Goal: Find contact information: Find contact information

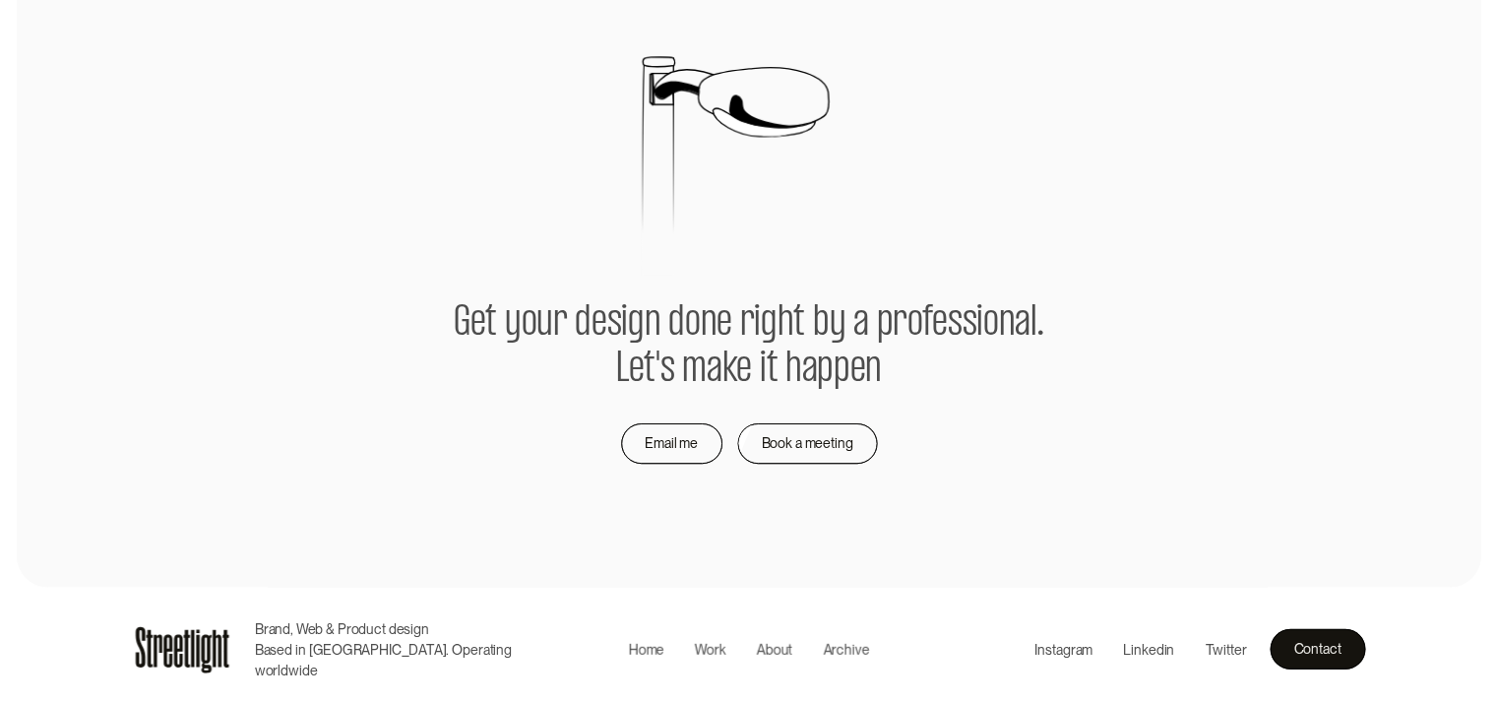
scroll to position [4131, 0]
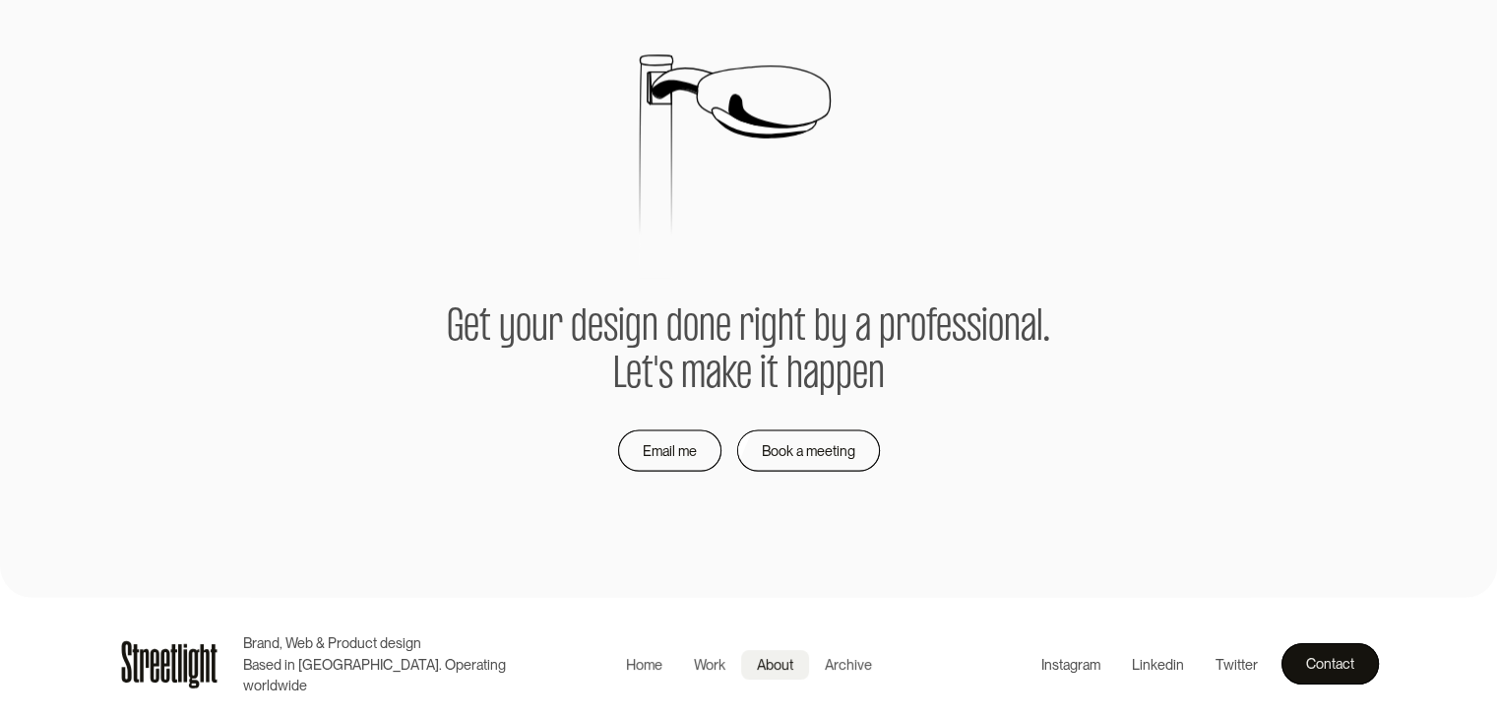
click at [779, 663] on div "About" at bounding box center [775, 665] width 36 height 22
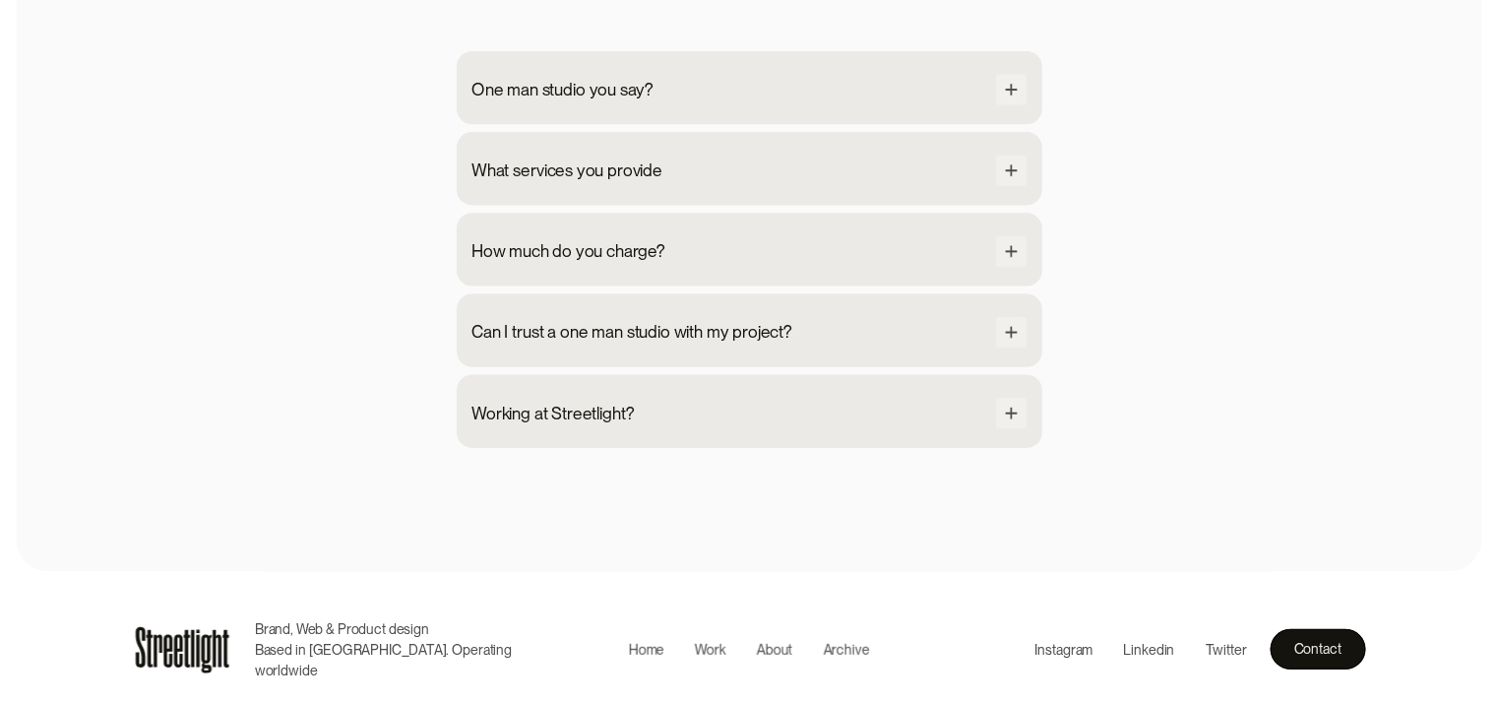
scroll to position [1992, 0]
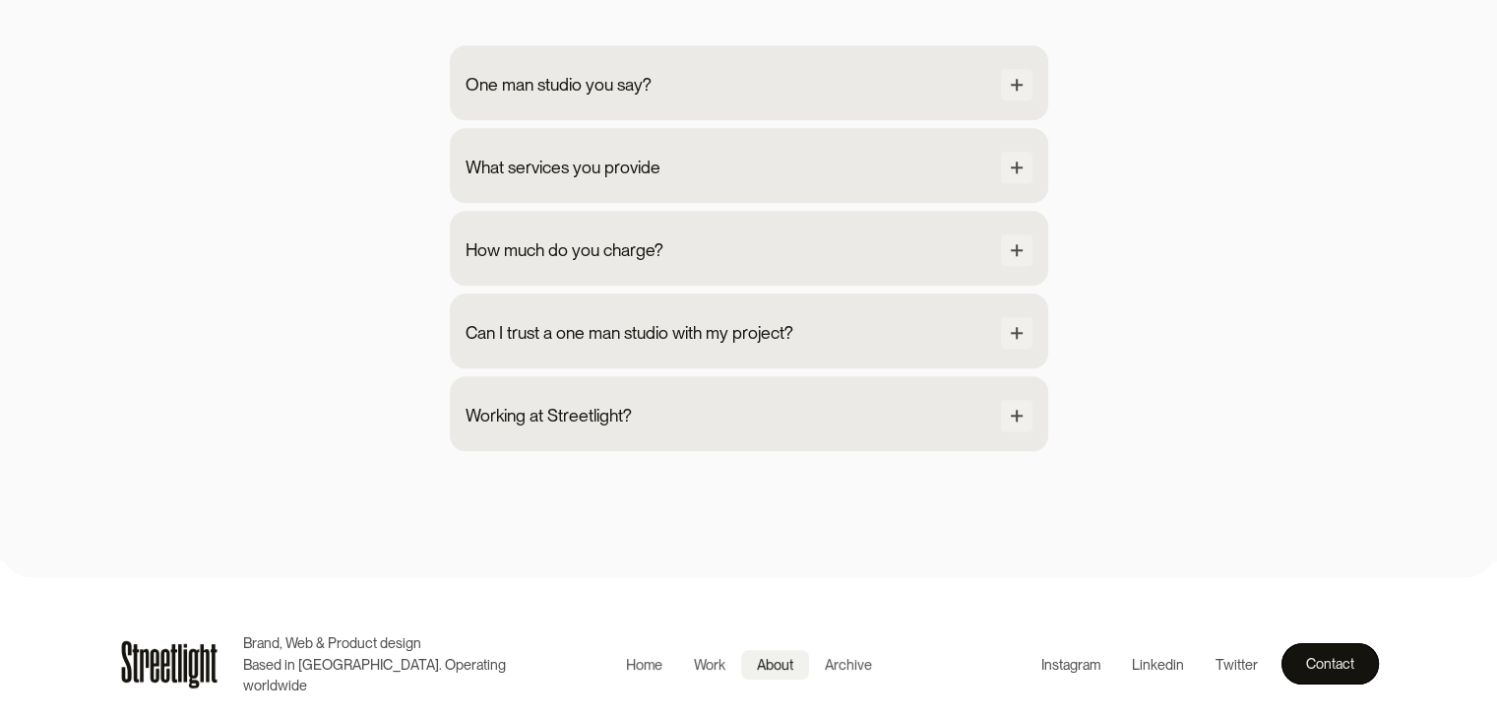
click at [786, 660] on div "About" at bounding box center [775, 665] width 36 height 22
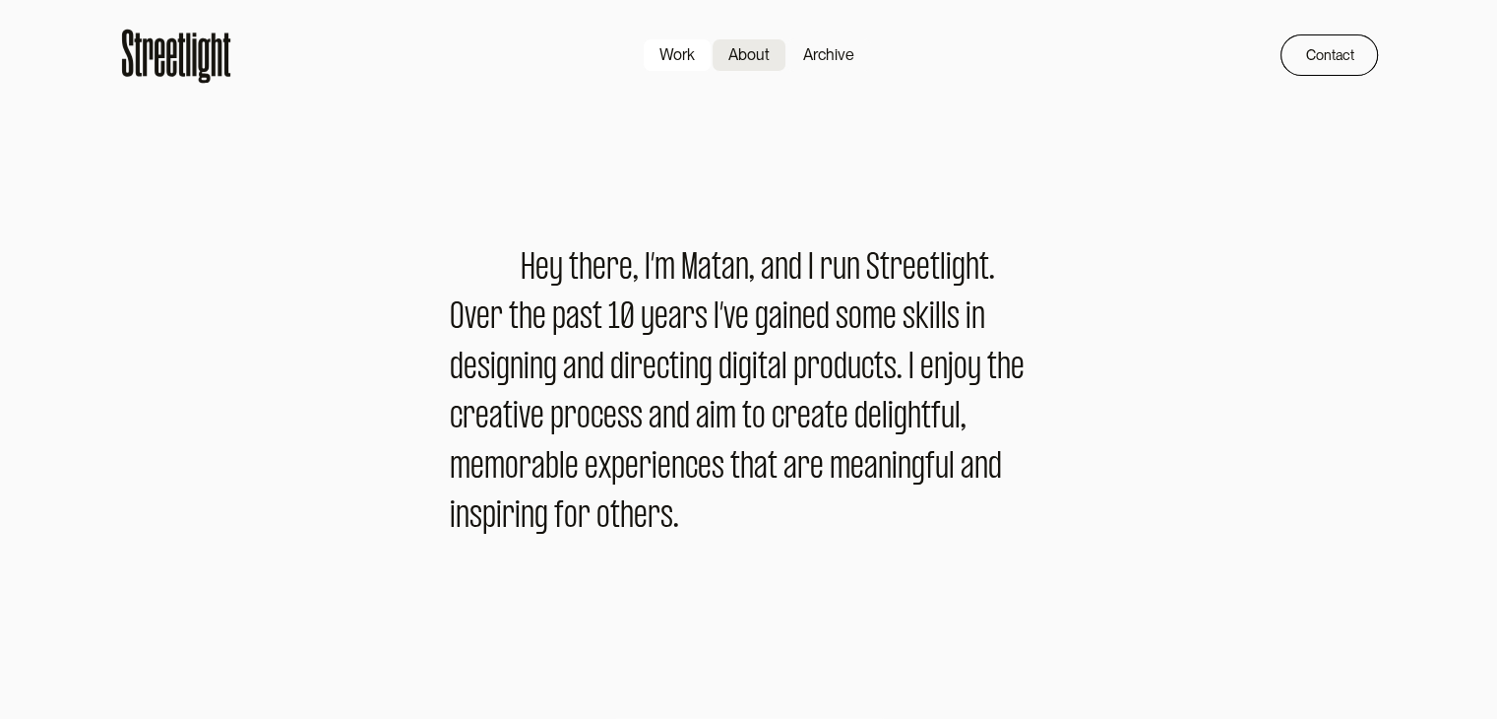
click at [681, 60] on div "Work" at bounding box center [677, 55] width 35 height 24
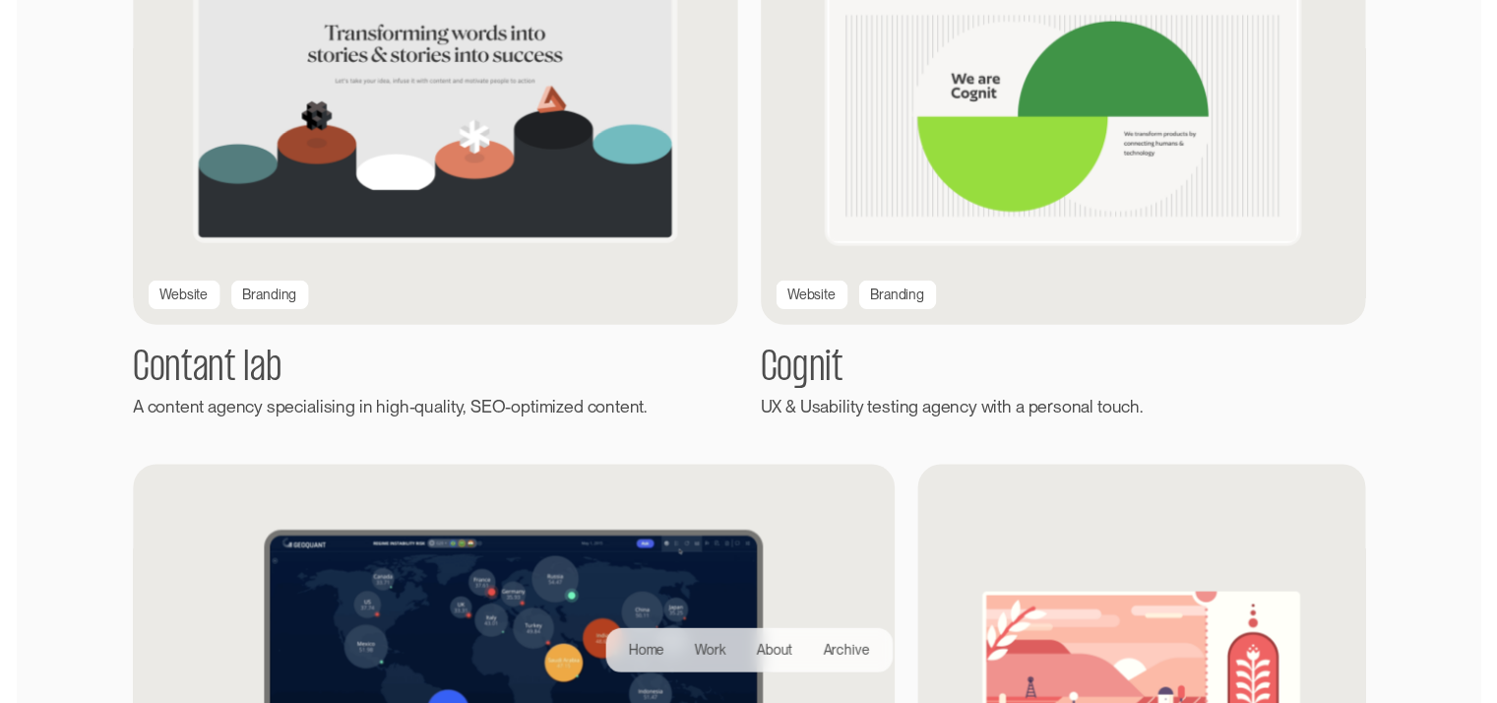
scroll to position [1181, 0]
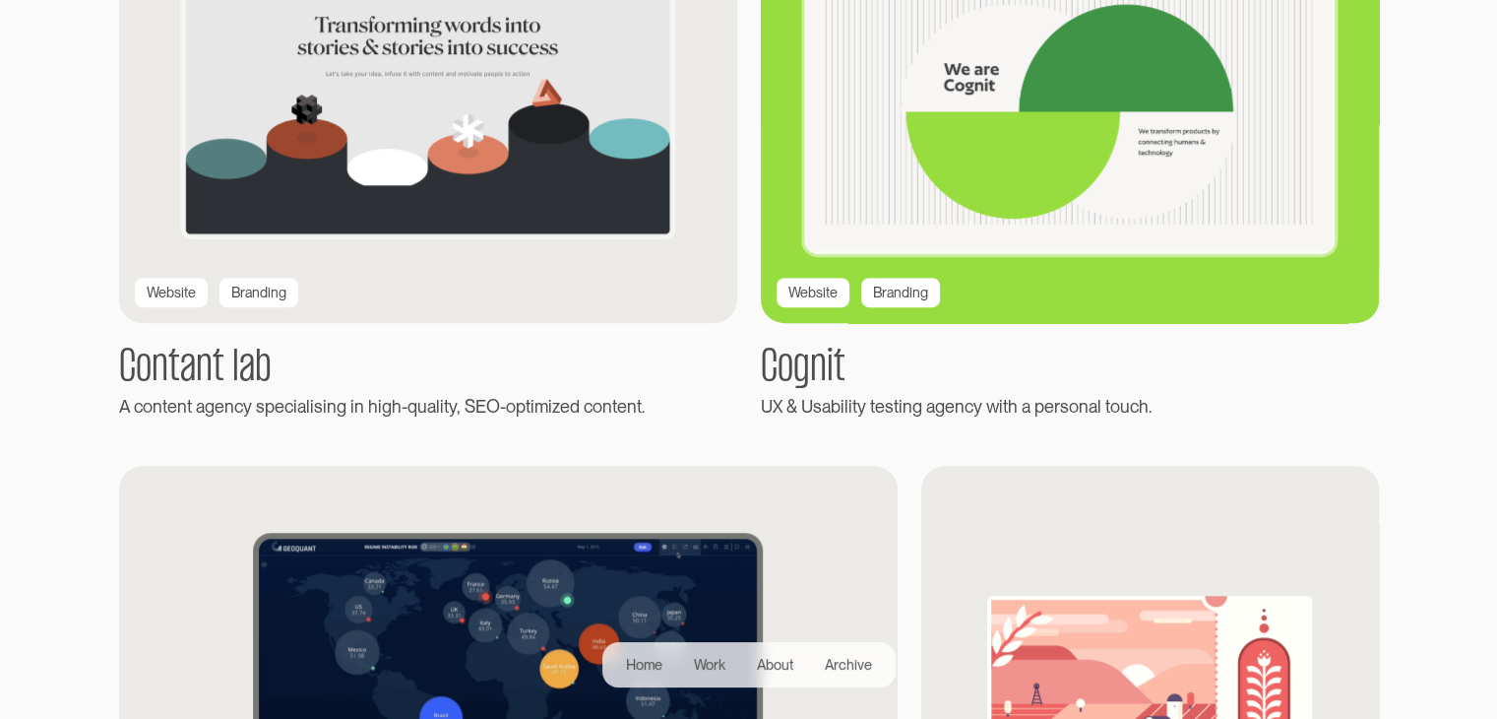
click at [823, 286] on div "Website" at bounding box center [813, 293] width 49 height 22
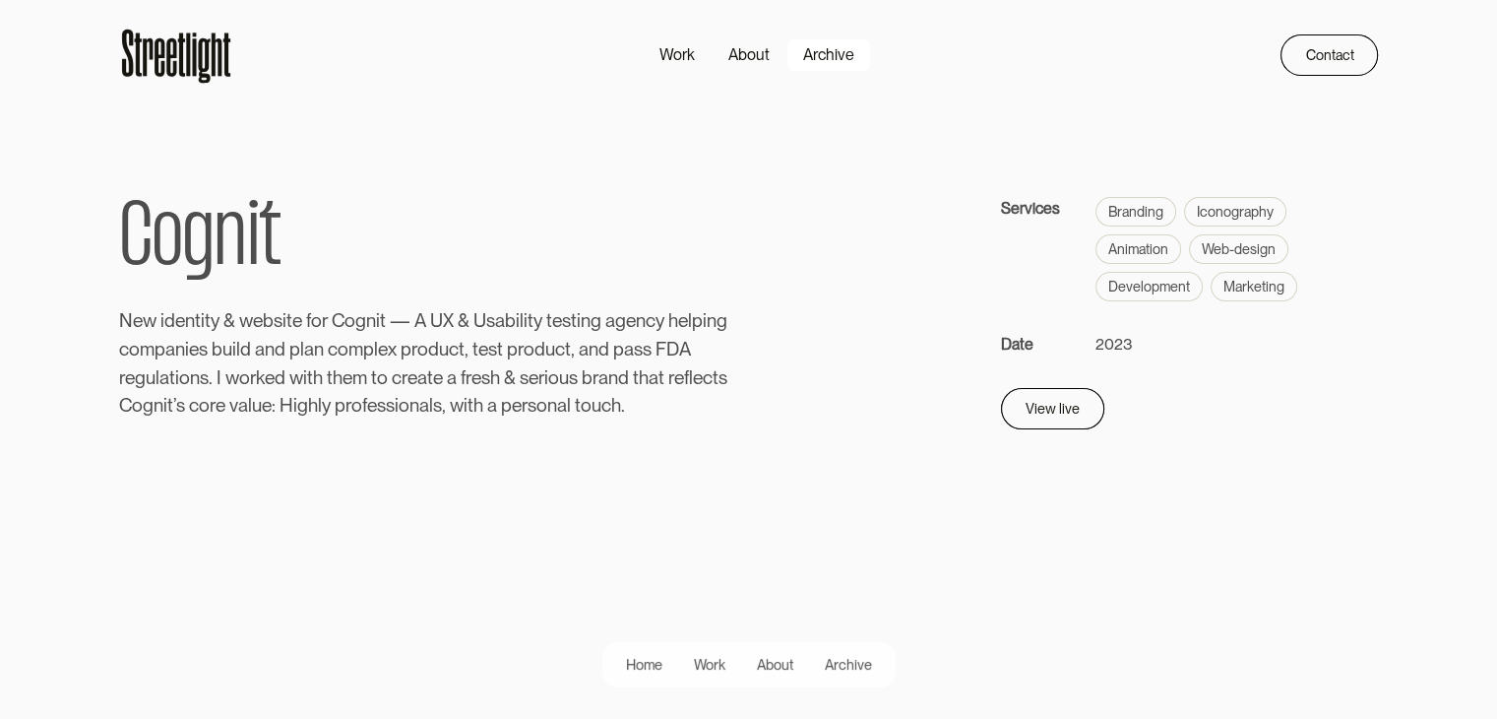
click at [827, 54] on div "Archive" at bounding box center [828, 55] width 51 height 24
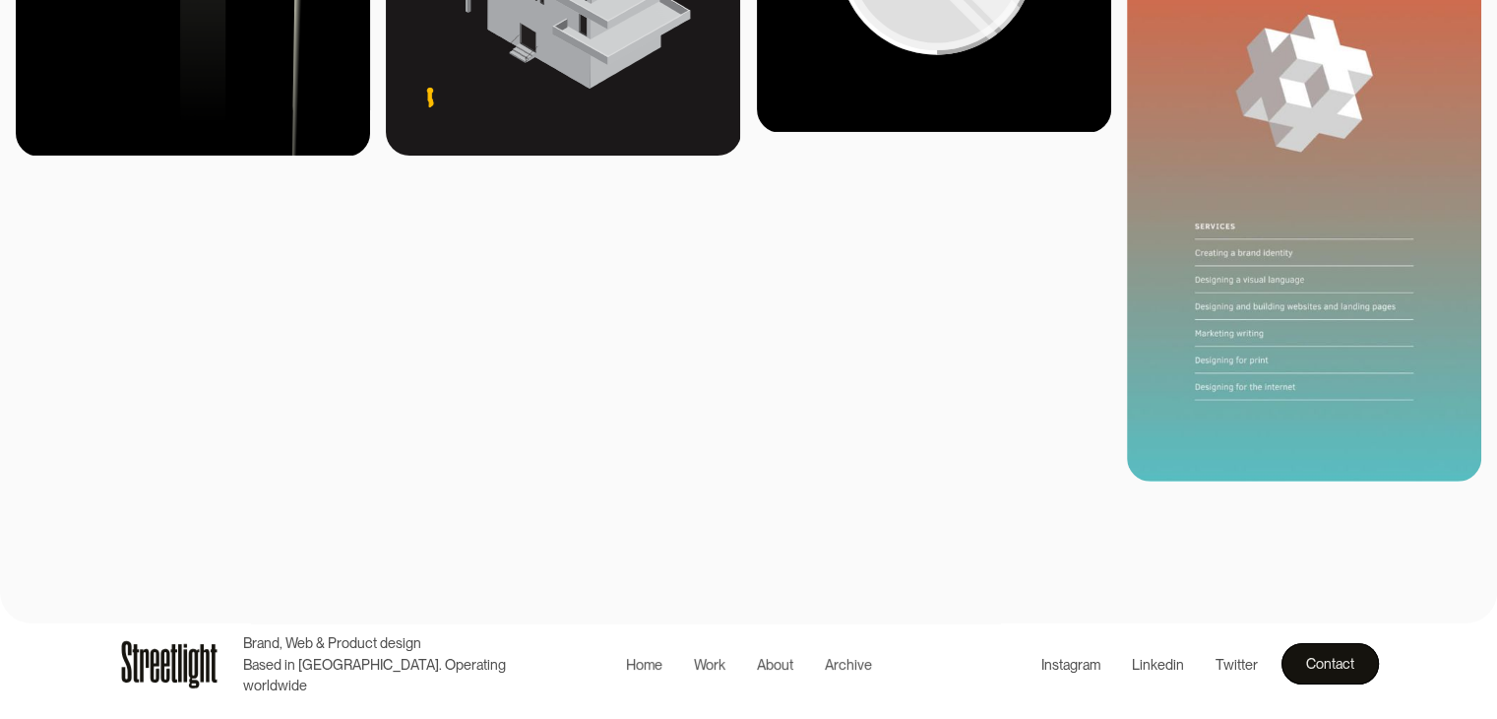
scroll to position [7281, 0]
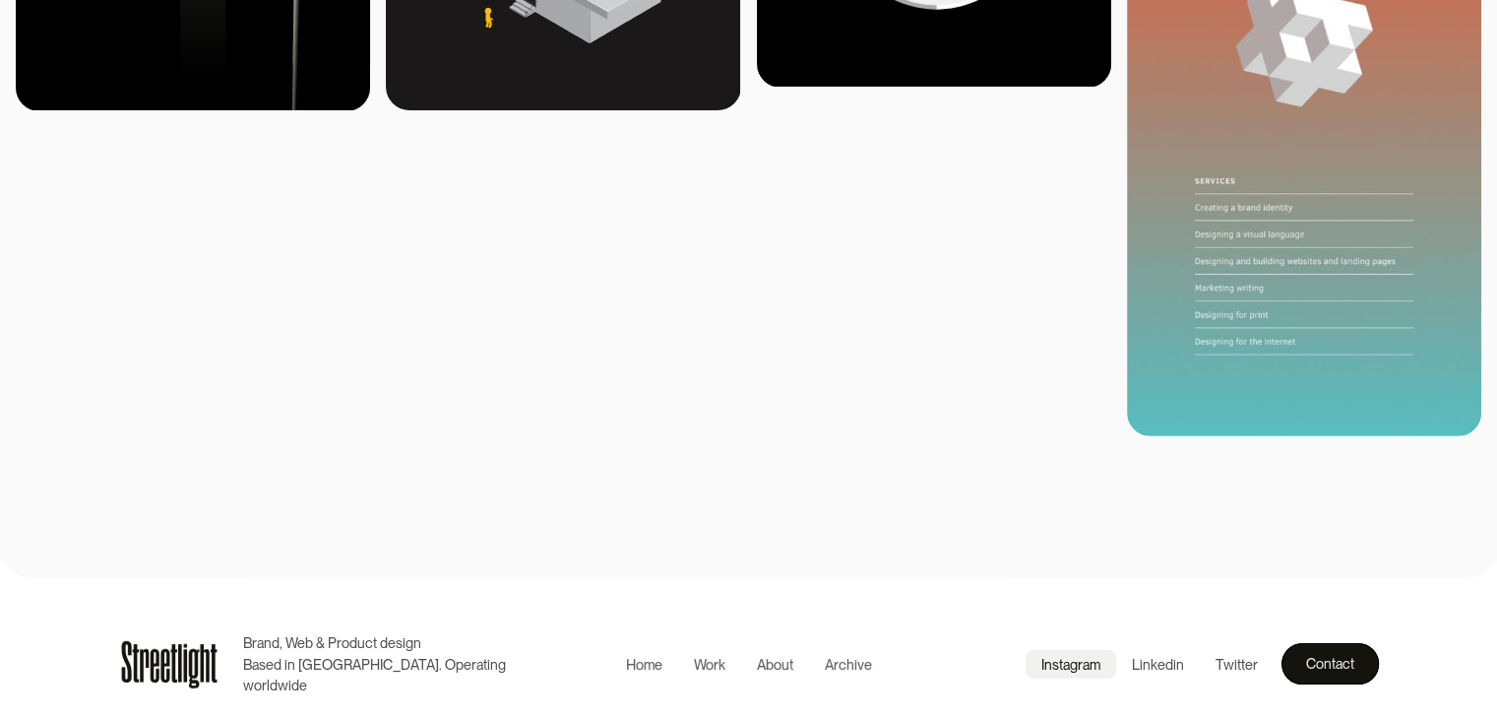
click at [1083, 660] on div "Instagram" at bounding box center [1071, 665] width 59 height 22
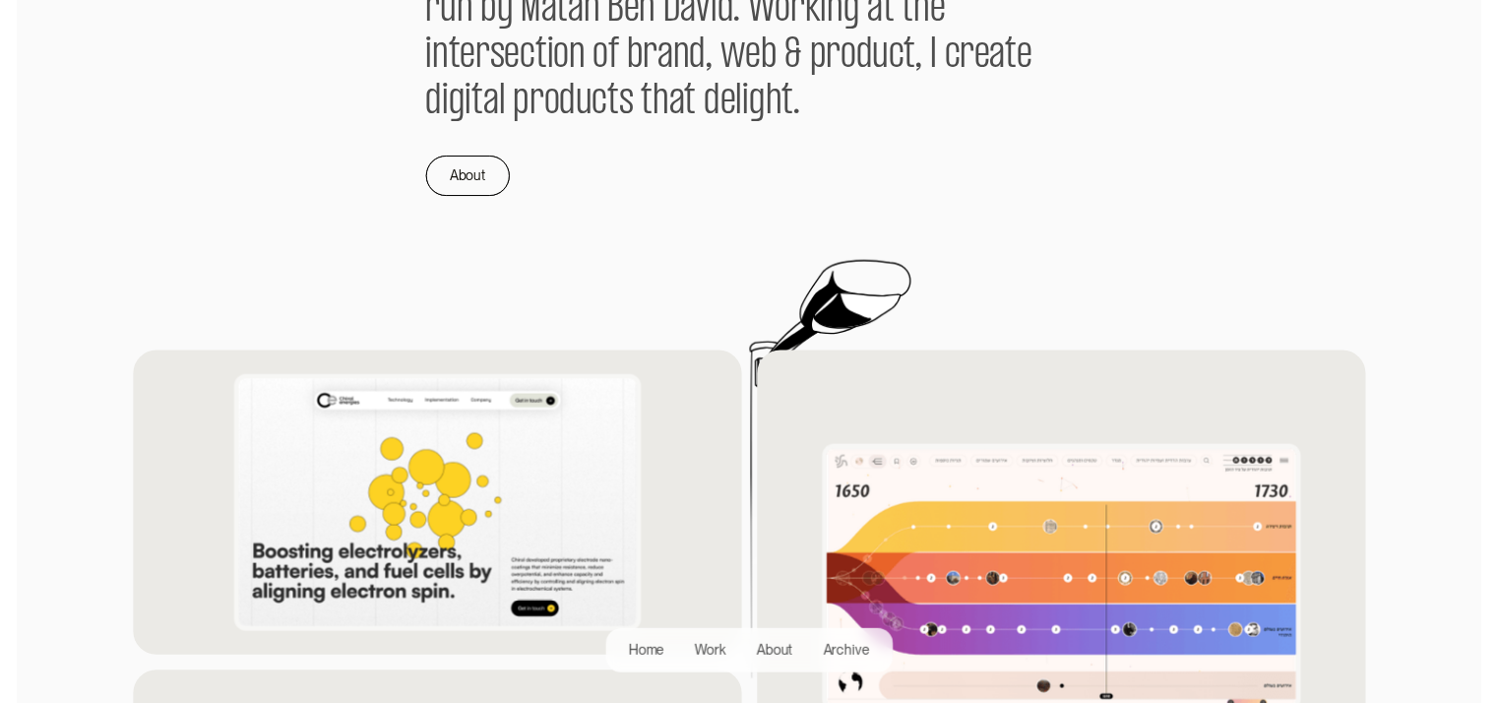
scroll to position [1477, 0]
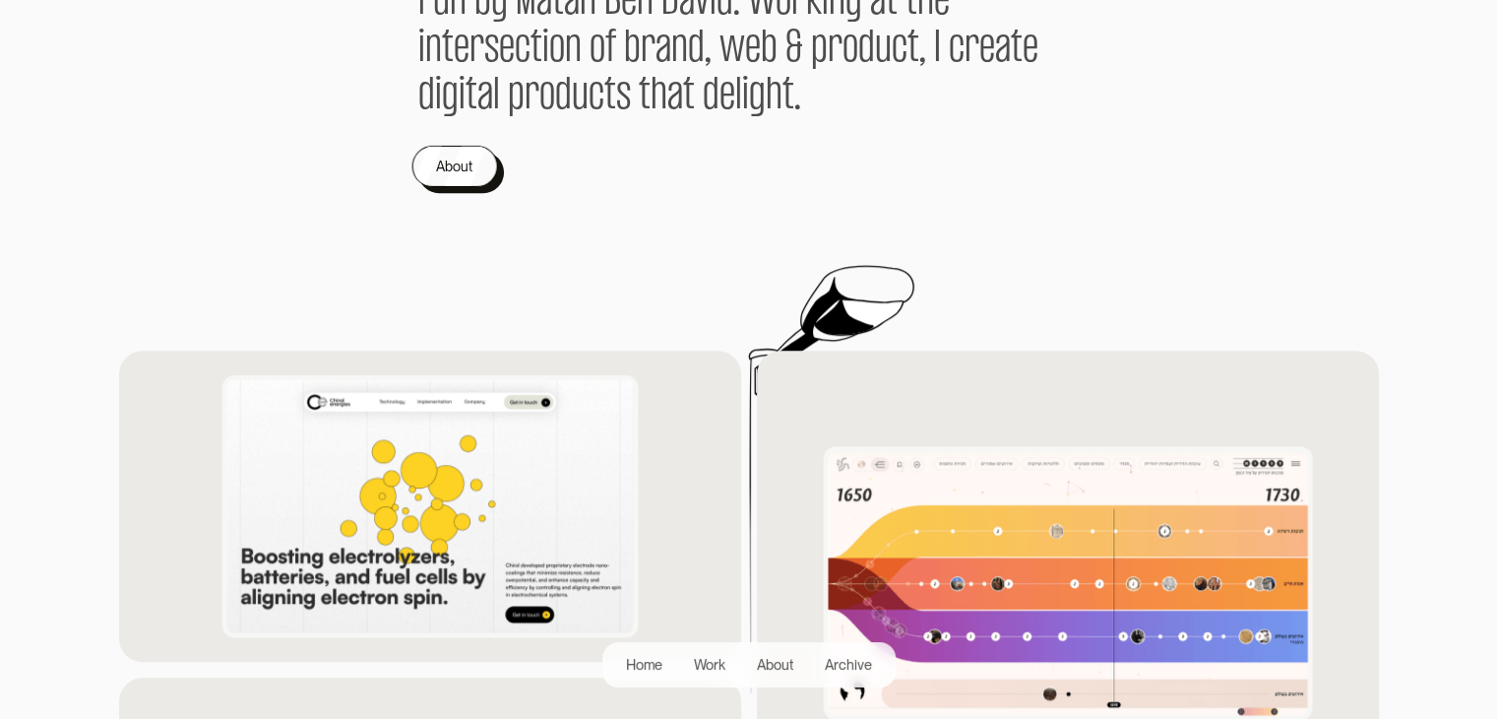
click at [482, 160] on link "About" at bounding box center [455, 165] width 86 height 41
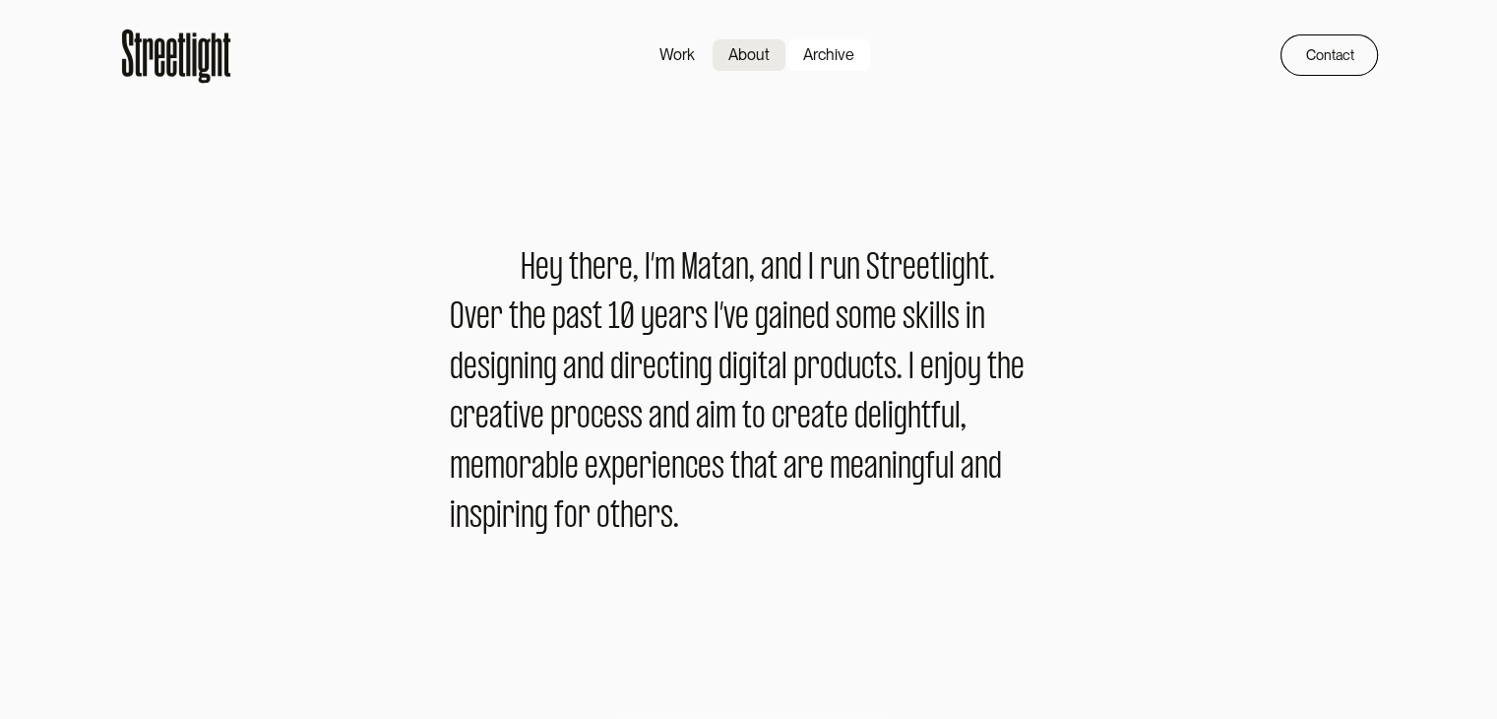
click at [835, 60] on div "Archive" at bounding box center [828, 55] width 51 height 24
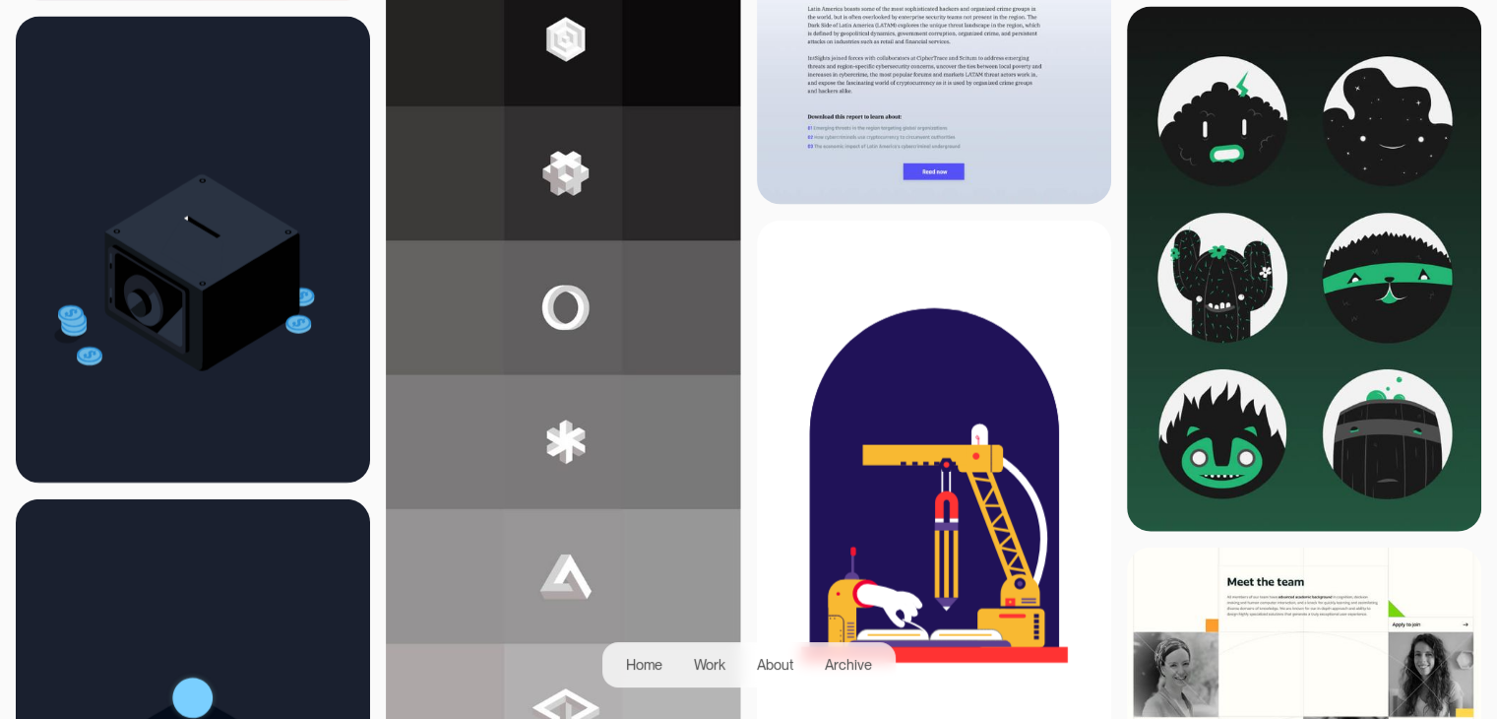
scroll to position [4233, 0]
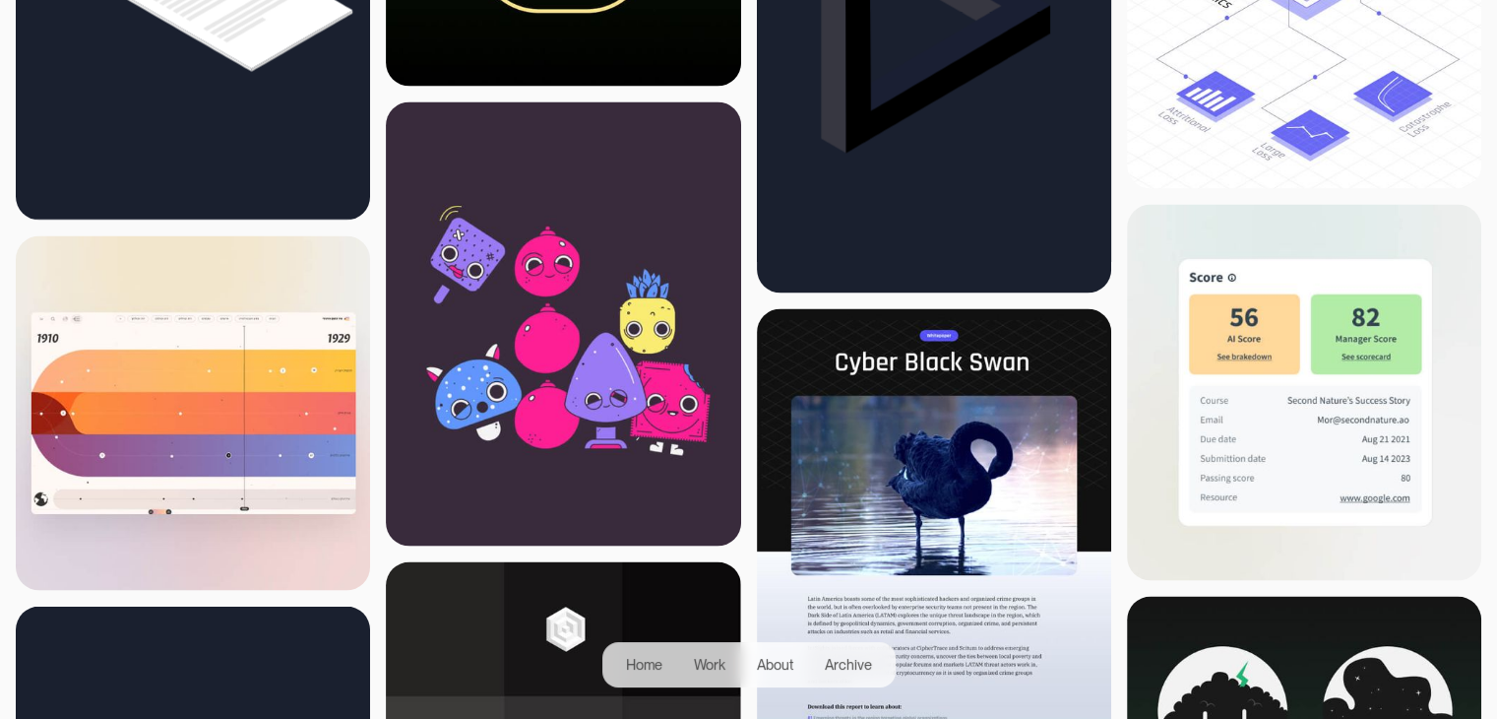
scroll to position [3671, 0]
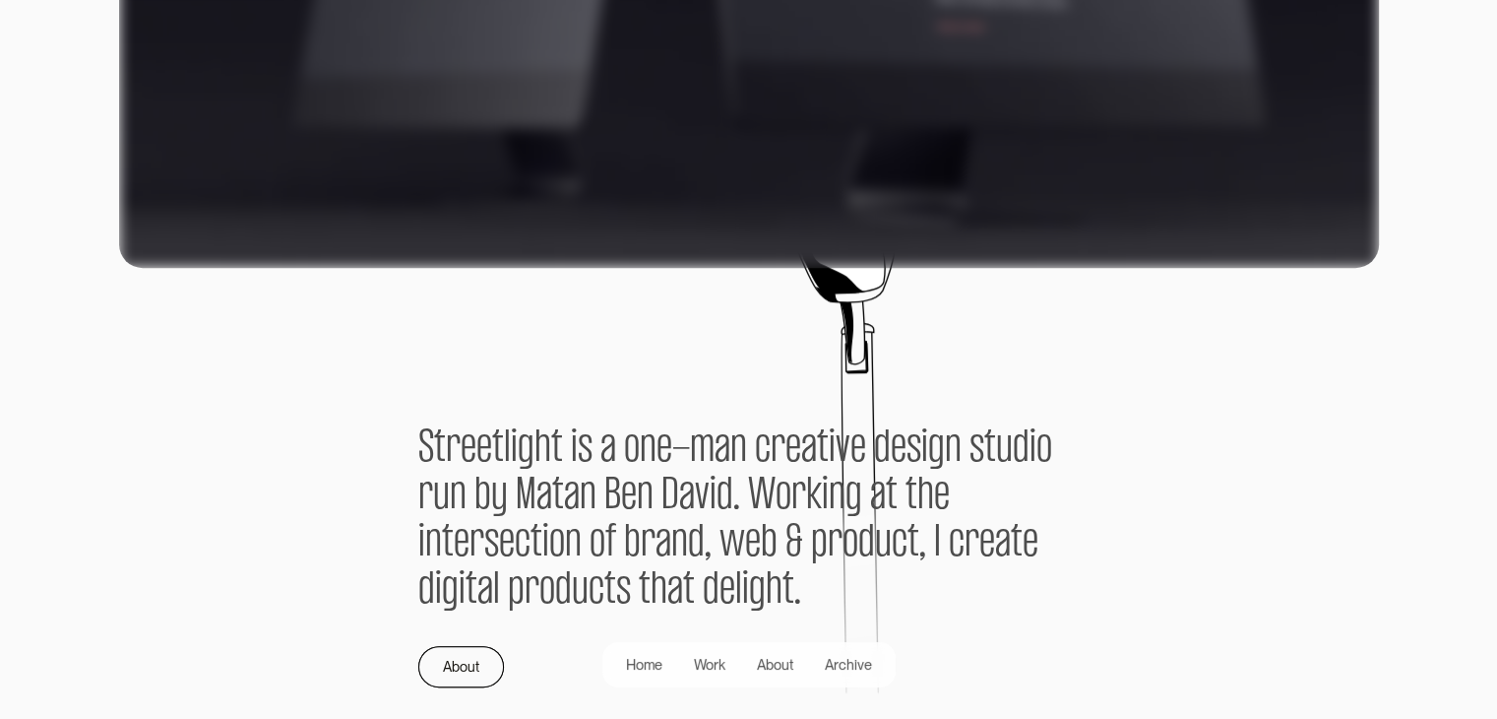
scroll to position [984, 0]
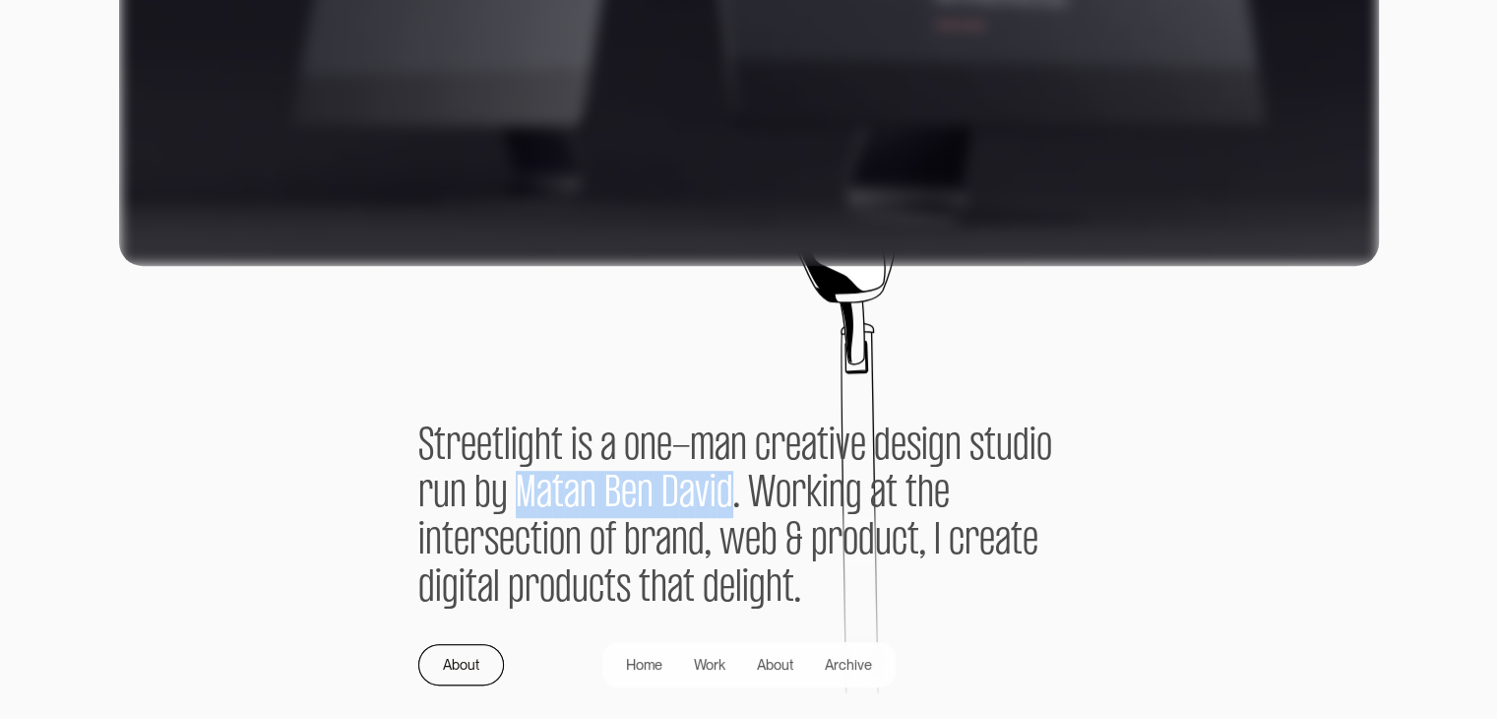
drag, startPoint x: 517, startPoint y: 489, endPoint x: 729, endPoint y: 485, distance: 211.7
click at [729, 485] on div "S t r e e t l i g h t i s a o n e - m a n c r e a t i v e d e s i g n s t u d i…" at bounding box center [749, 554] width 662 height 262
copy p "M a t a n B e n D a v i d"
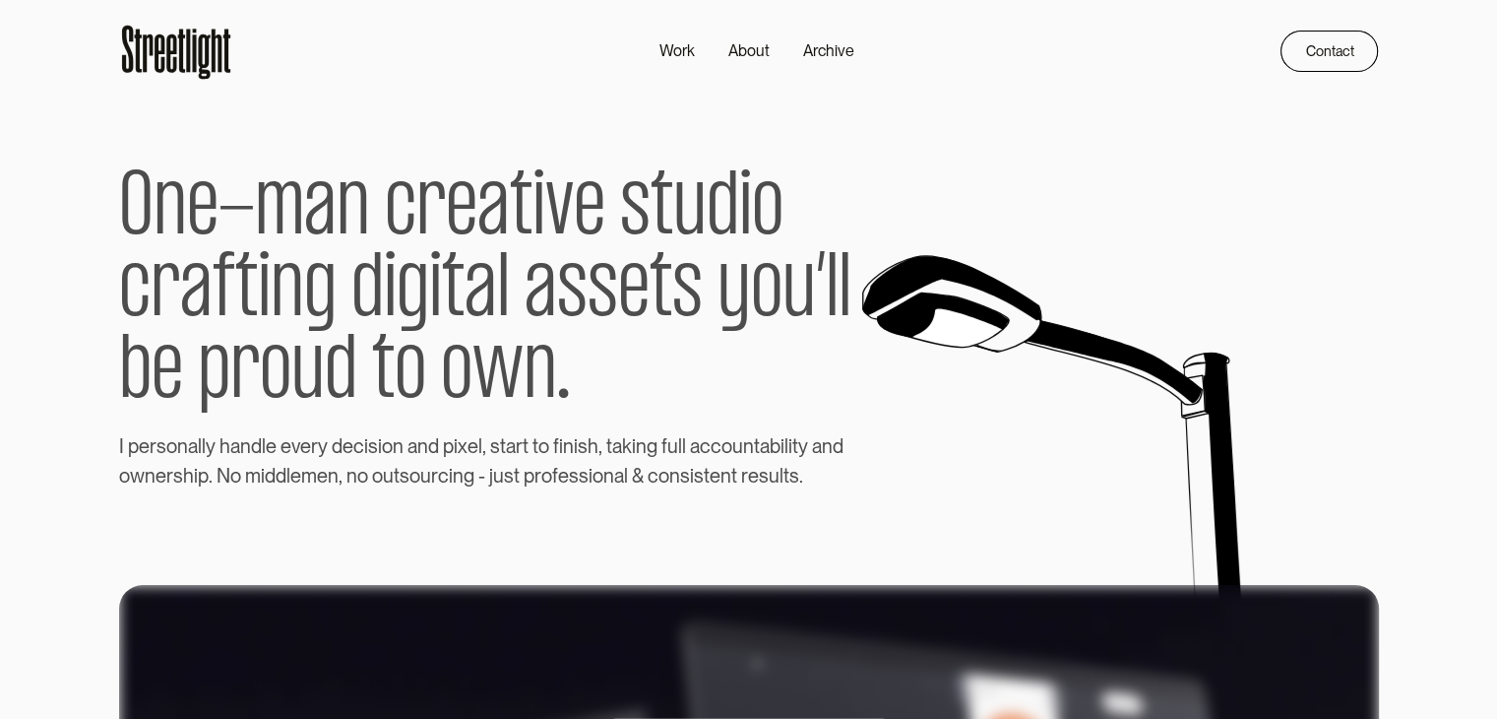
scroll to position [0, 0]
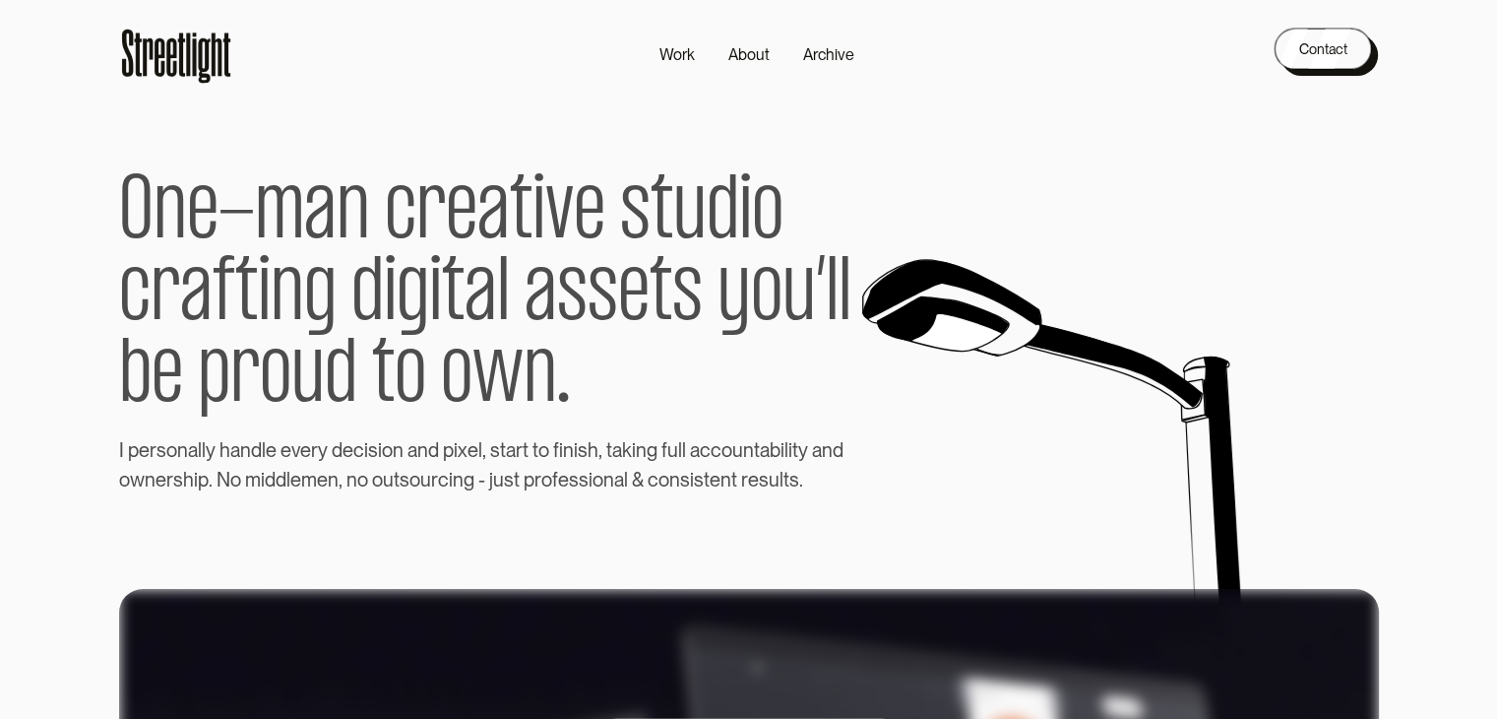
click at [1311, 58] on div "Contact" at bounding box center [1323, 49] width 48 height 24
click at [1310, 41] on div "Contact" at bounding box center [1323, 49] width 48 height 24
click at [1320, 48] on div "Contact" at bounding box center [1323, 49] width 48 height 24
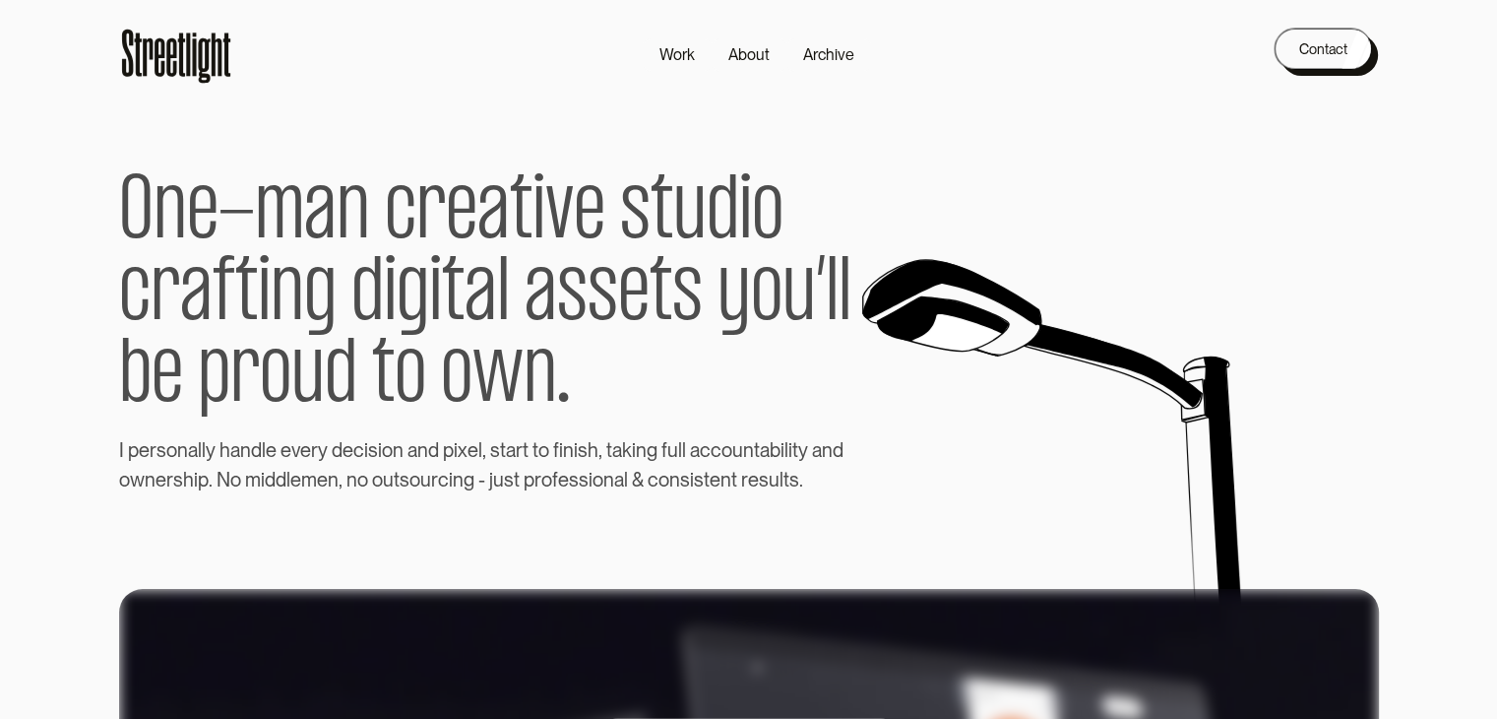
click at [1320, 48] on div "Contact" at bounding box center [1323, 49] width 48 height 24
